Goal: Task Accomplishment & Management: Check status

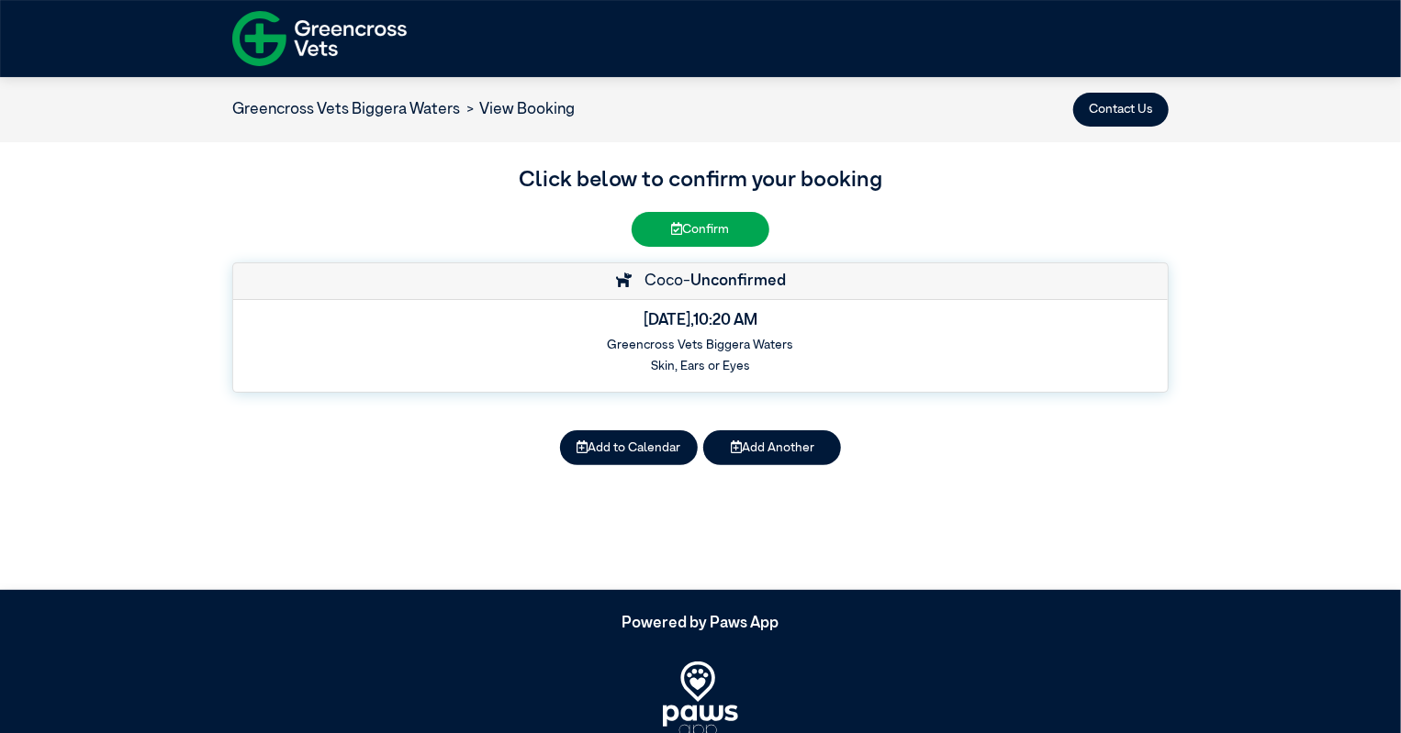
click at [537, 100] on li "View Booking" at bounding box center [518, 110] width 116 height 24
click at [1147, 114] on button "Contact Us" at bounding box center [1120, 110] width 95 height 34
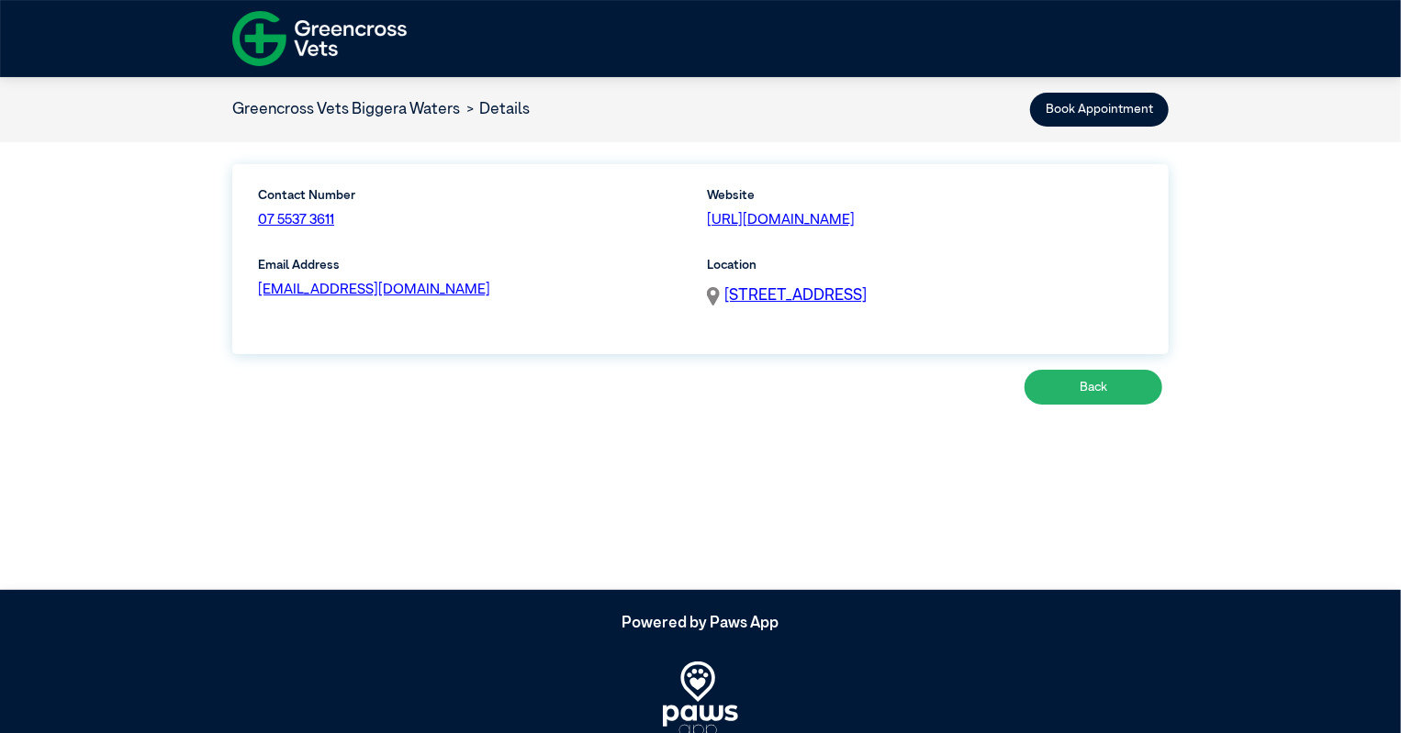
click at [1104, 386] on button "Back" at bounding box center [1093, 387] width 138 height 34
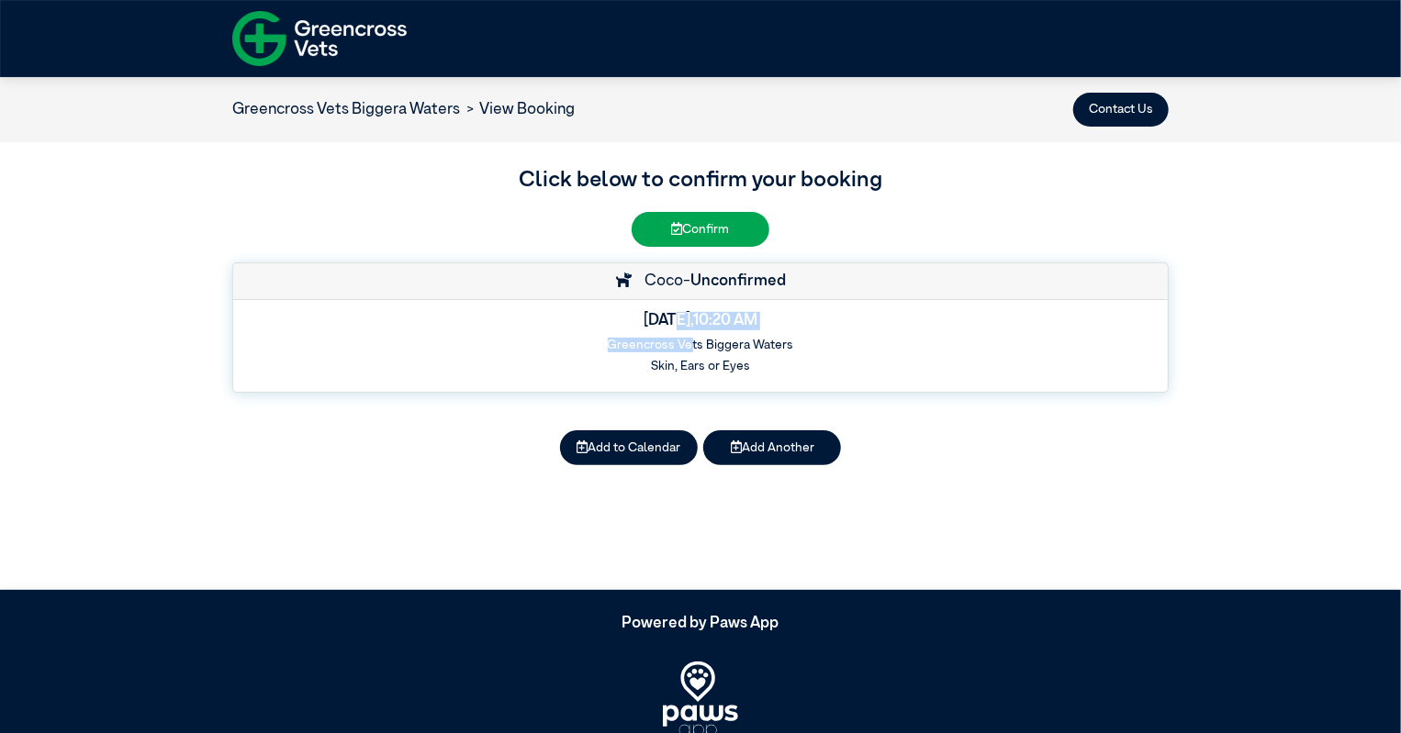
drag, startPoint x: 686, startPoint y: 349, endPoint x: 609, endPoint y: 309, distance: 86.6
click at [609, 309] on div "[DATE] 10:20 AM Greencross Vets Biggera Waters Skin, Ears or Eyes" at bounding box center [700, 346] width 935 height 93
click at [621, 314] on h5 "[DATE] 10:20 AM" at bounding box center [701, 321] width 910 height 18
drag, startPoint x: 637, startPoint y: 321, endPoint x: 767, endPoint y: 344, distance: 132.4
click at [767, 344] on div "[DATE] 10:20 AM Greencross Vets Biggera Waters Skin, Ears or Eyes" at bounding box center [700, 346] width 935 height 93
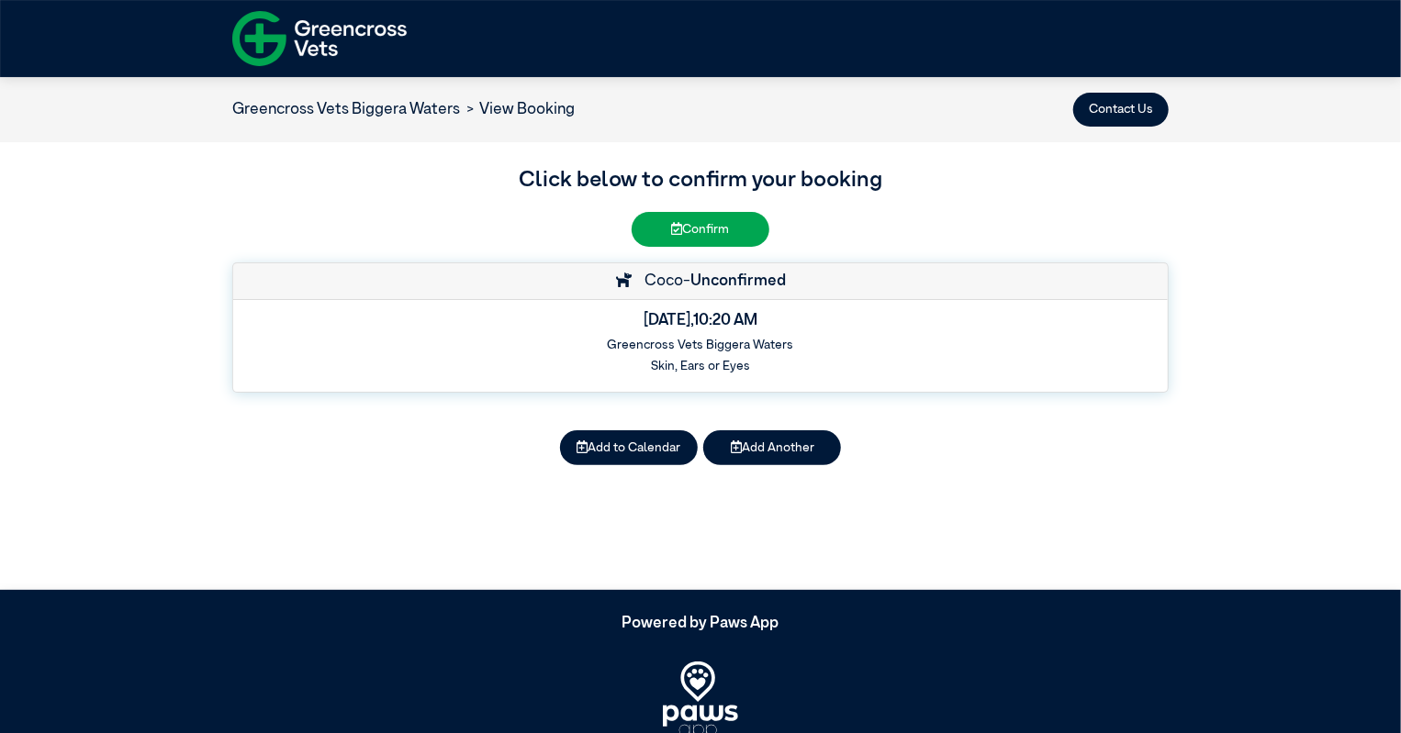
click at [767, 344] on h6 "Greencross Vets Biggera Waters" at bounding box center [701, 345] width 910 height 15
click at [305, 60] on img at bounding box center [319, 39] width 174 height 68
